Goal: Transaction & Acquisition: Purchase product/service

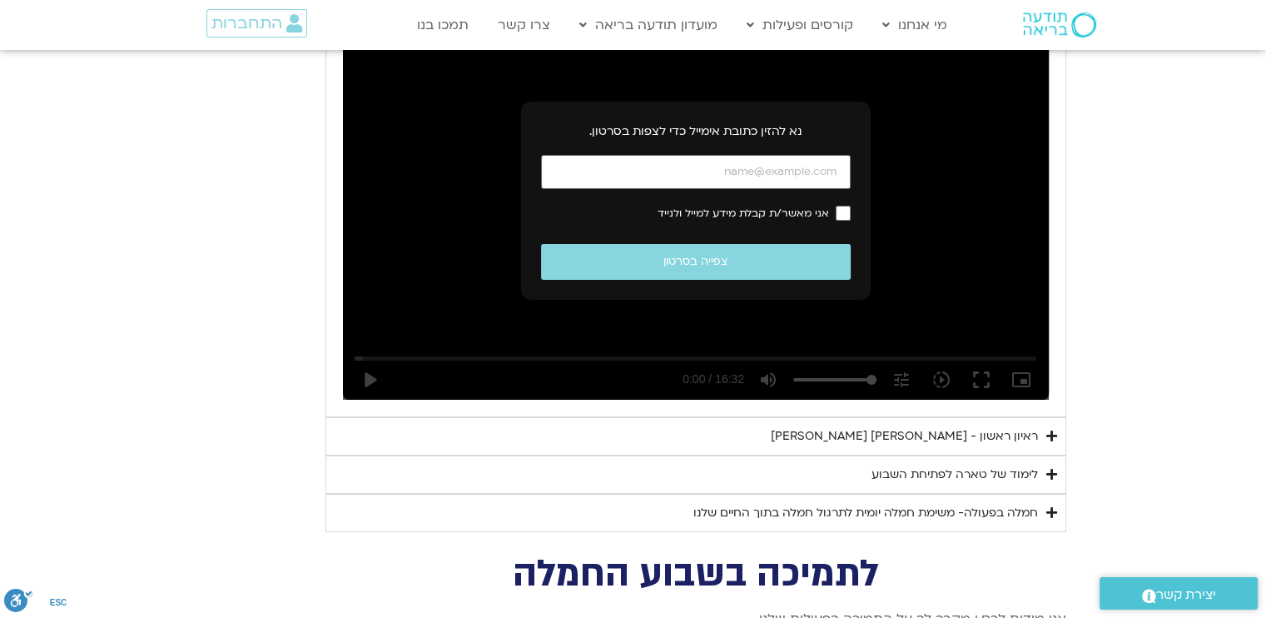
scroll to position [266, 0]
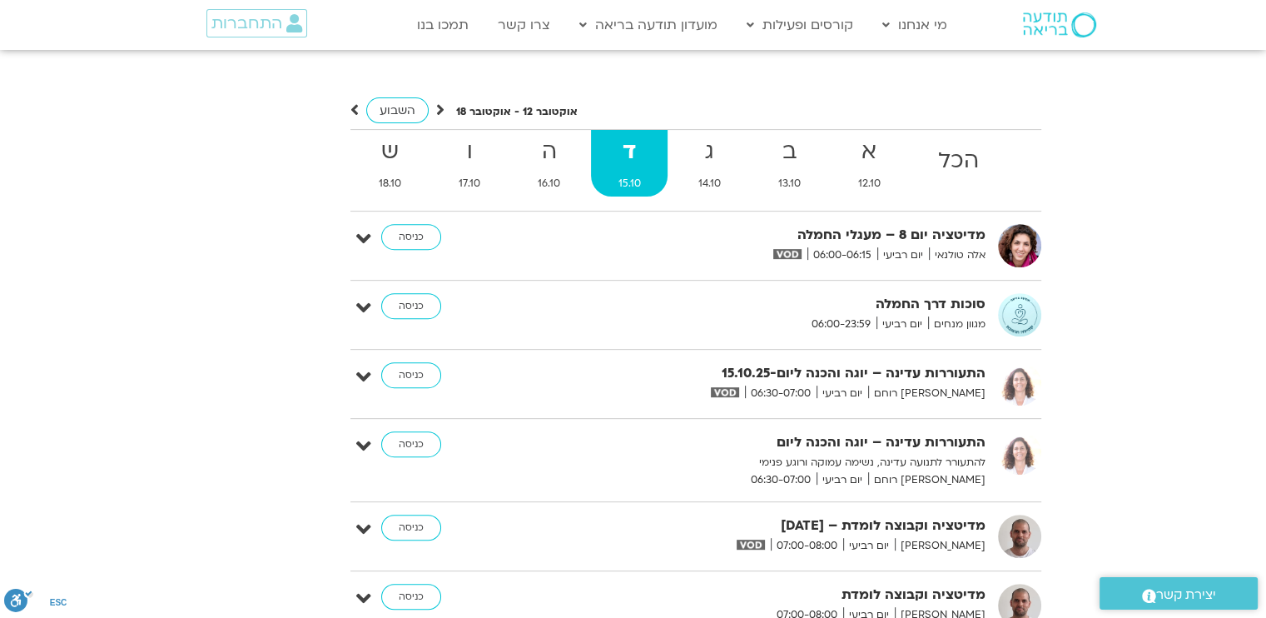
scroll to position [6576, 0]
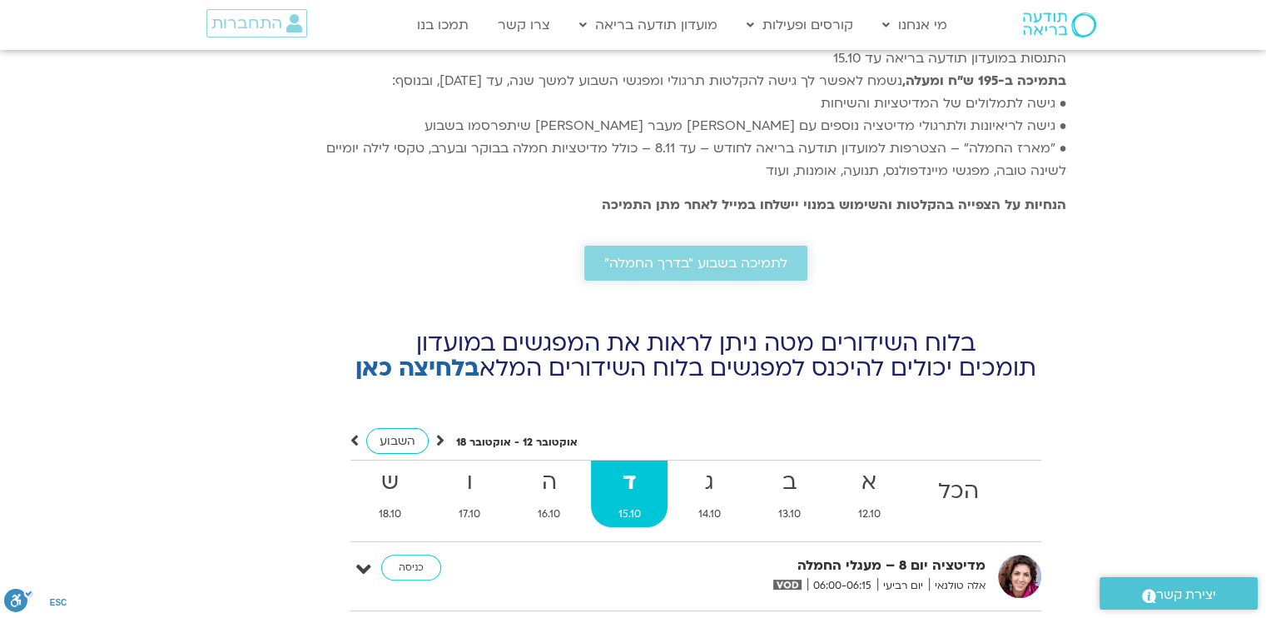
click at [704, 256] on span "לתמיכה בשבוע ״בדרך החמלה״" at bounding box center [695, 263] width 183 height 15
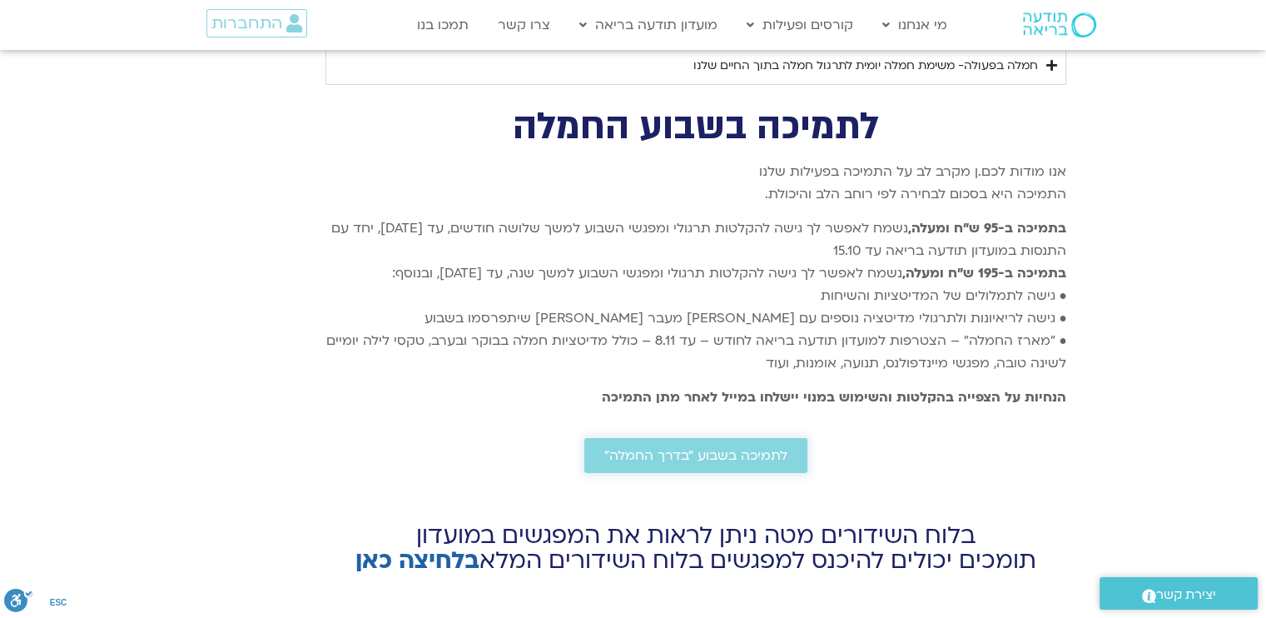
scroll to position [6326, 0]
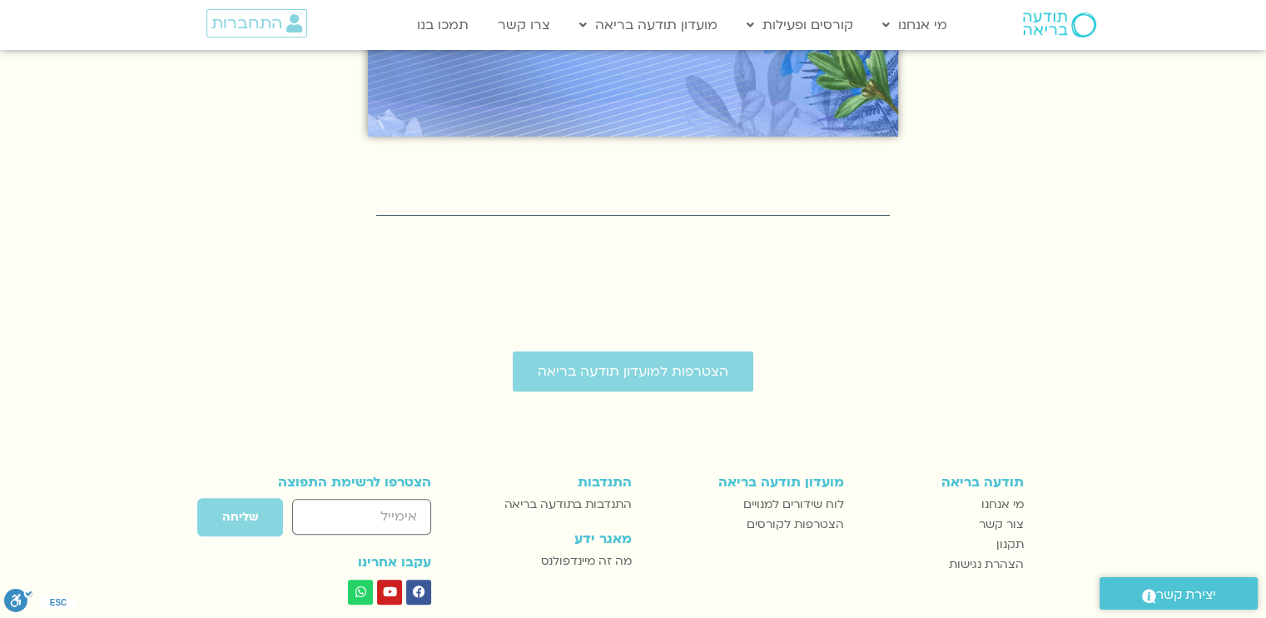
scroll to position [666, 0]
